Goal: Go to known website: Go to known website

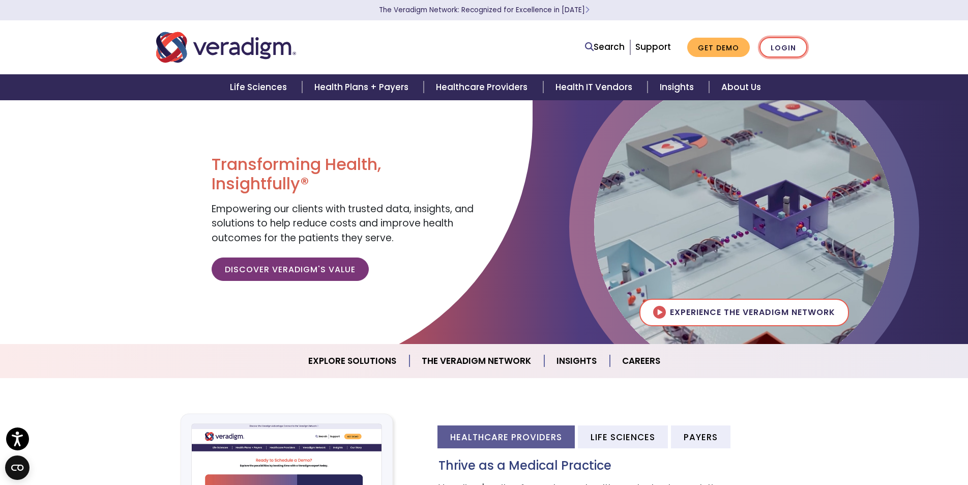
click at [789, 45] on link "Login" at bounding box center [784, 47] width 48 height 21
